Goal: Task Accomplishment & Management: Manage account settings

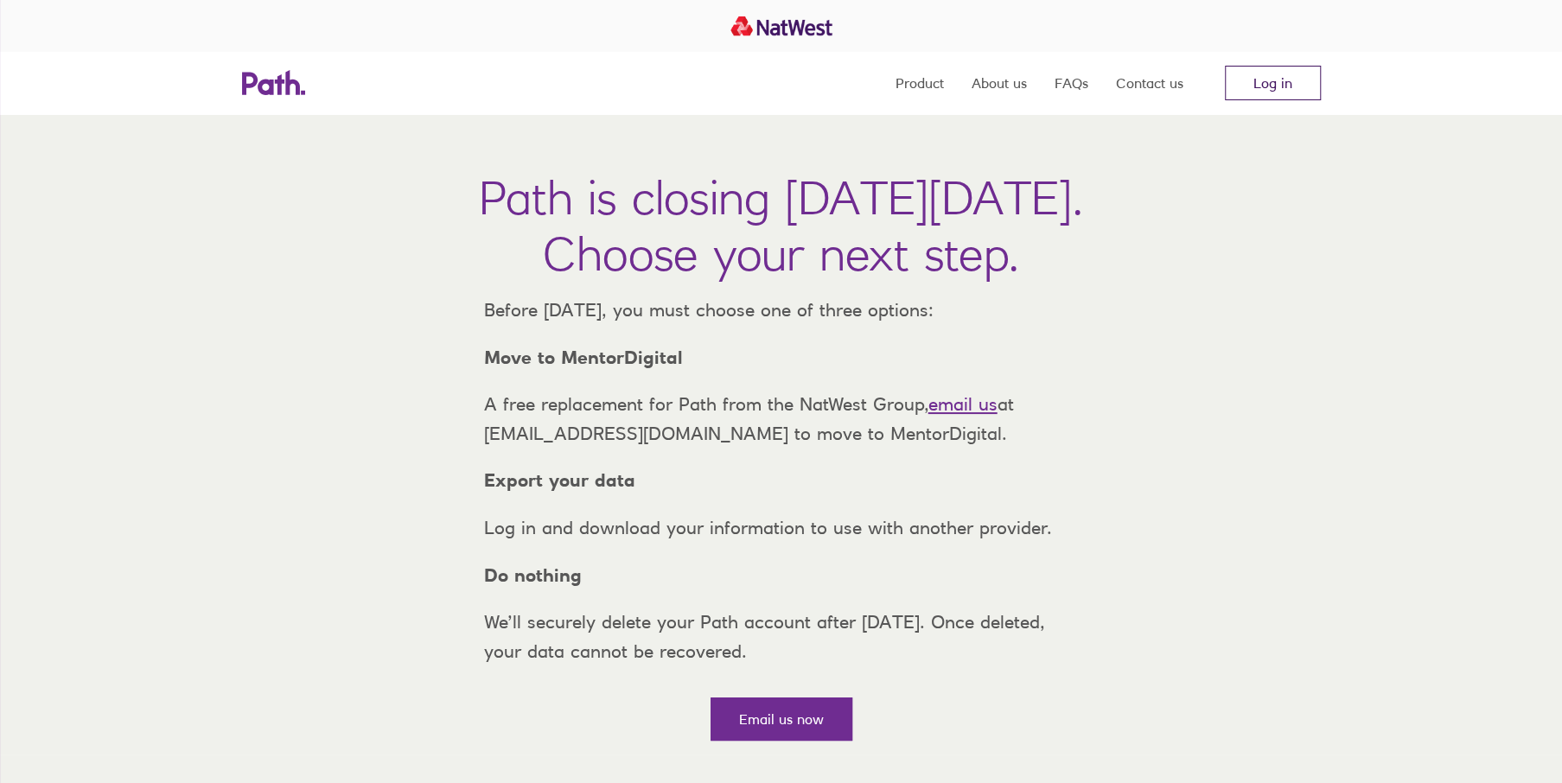
click at [1300, 92] on link "Log in" at bounding box center [1273, 83] width 96 height 35
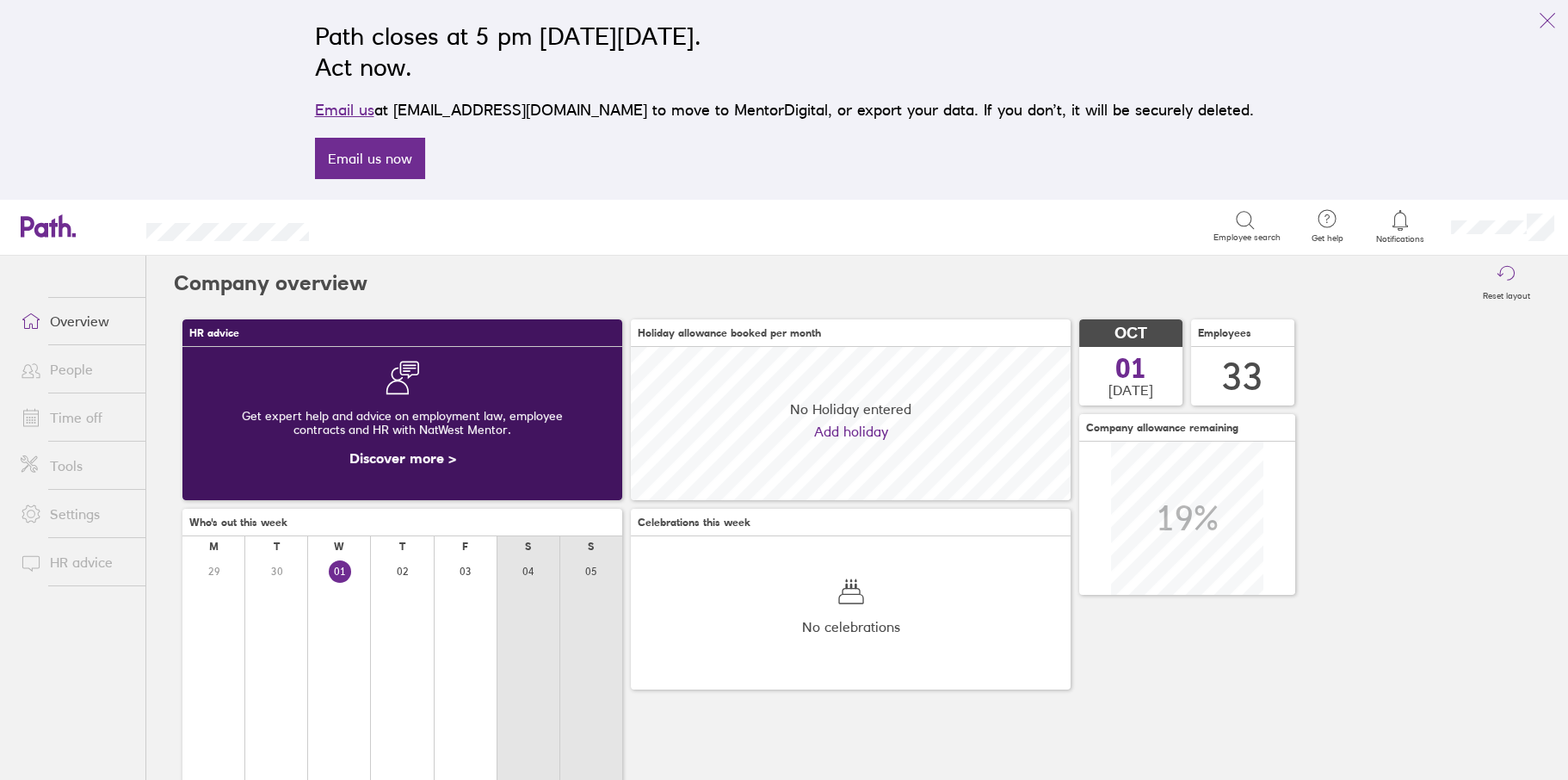
scroll to position [153, 439]
click at [82, 428] on link "Time off" at bounding box center [76, 417] width 138 height 35
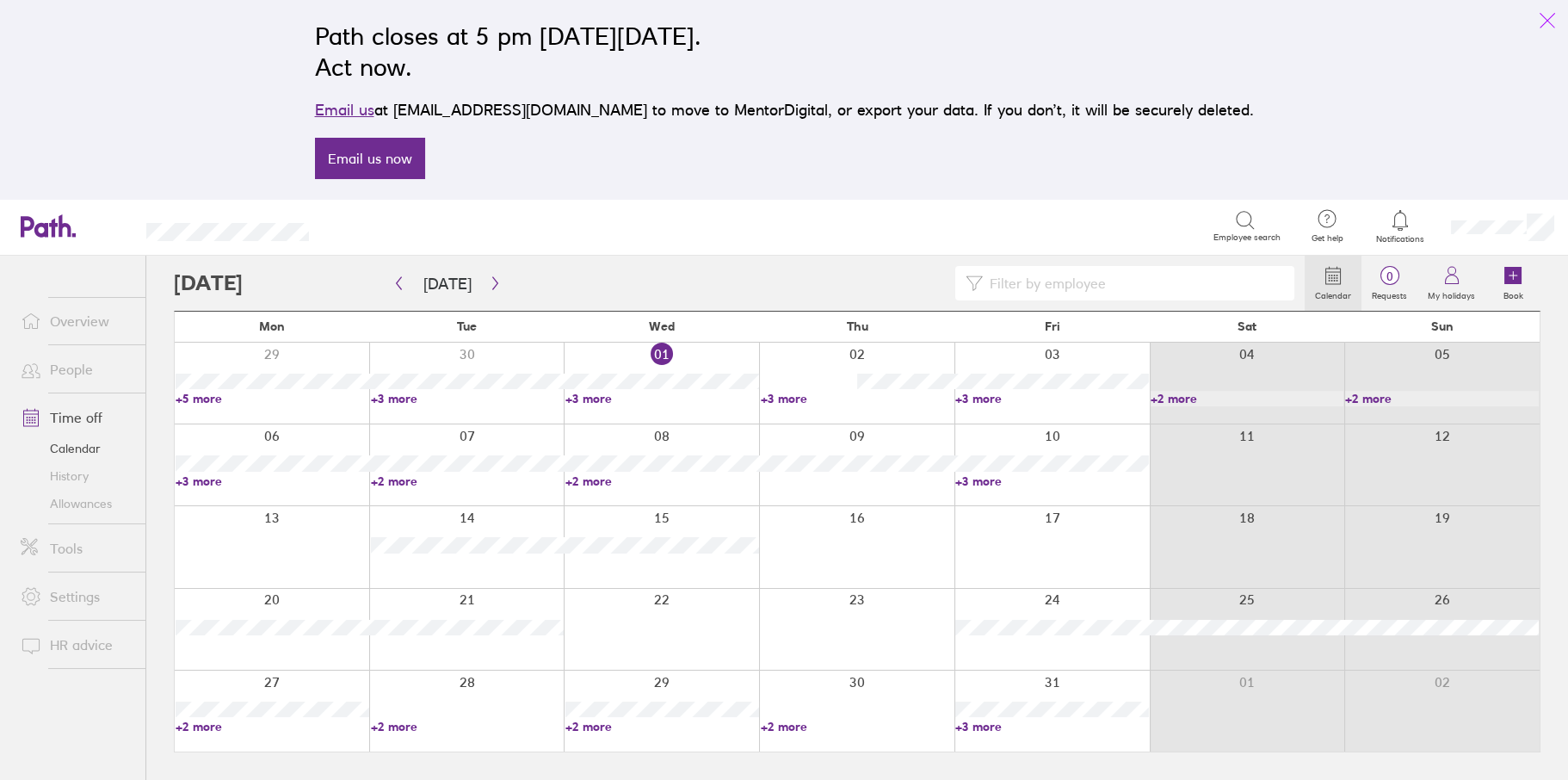
click at [1544, 22] on icon "link" at bounding box center [1547, 20] width 21 height 21
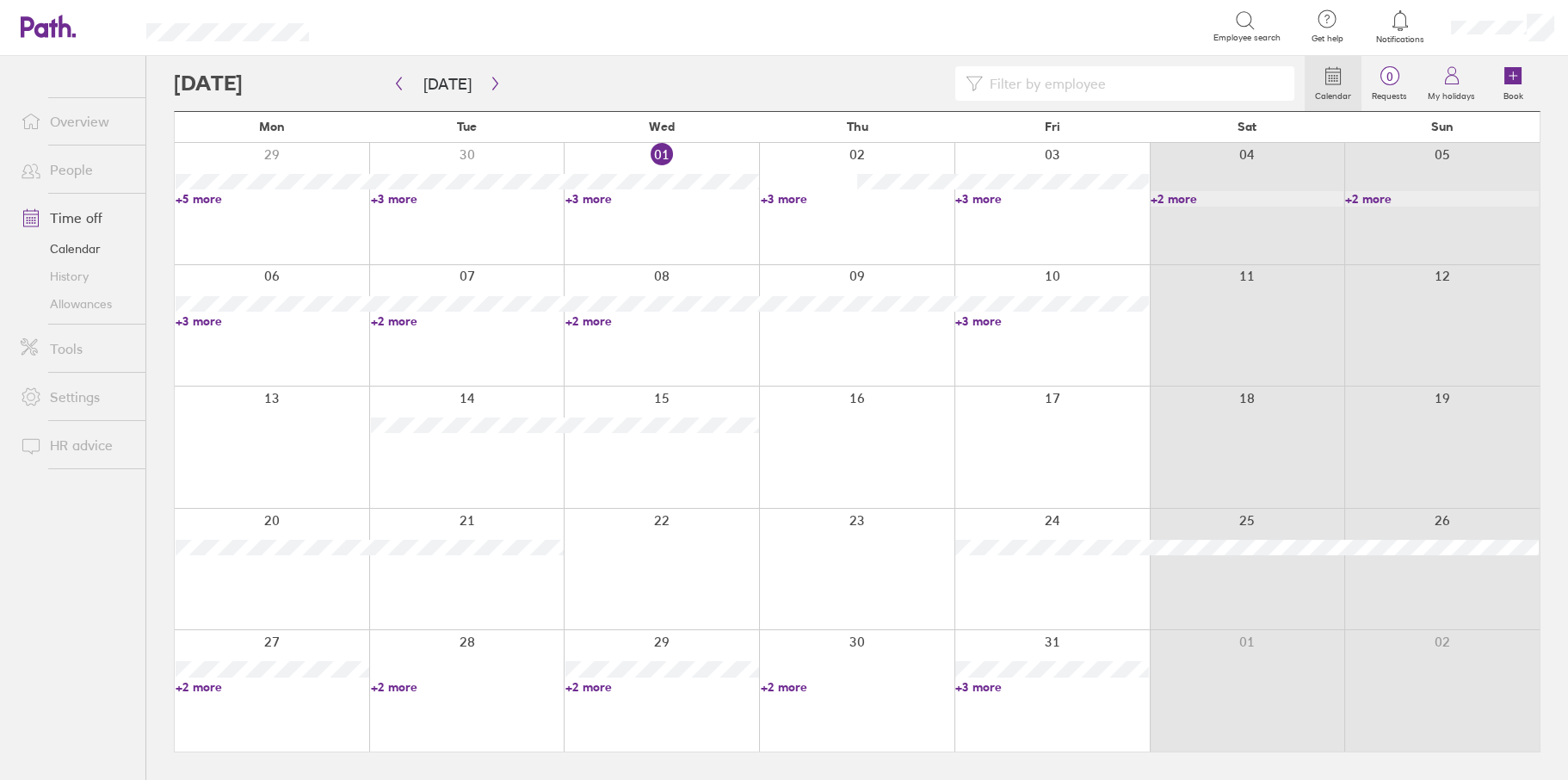
click at [80, 215] on link "Time off" at bounding box center [76, 217] width 138 height 35
